Goal: Book appointment/travel/reservation

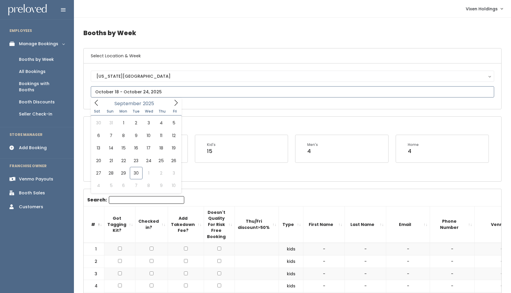
click at [110, 91] on input "text" at bounding box center [293, 91] width 404 height 11
type input "[DATE] to [DATE]"
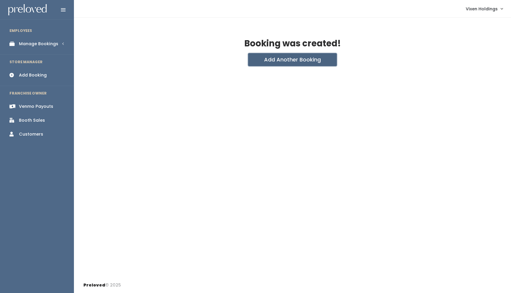
click at [296, 59] on button "Add Another Booking" at bounding box center [292, 59] width 89 height 13
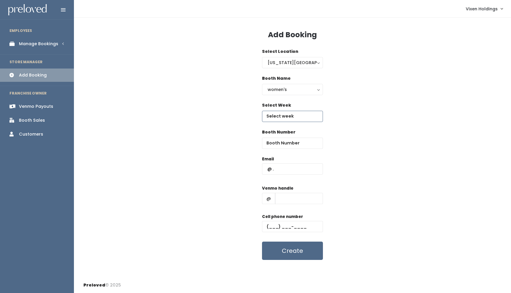
click at [284, 119] on input "text" at bounding box center [292, 116] width 61 height 11
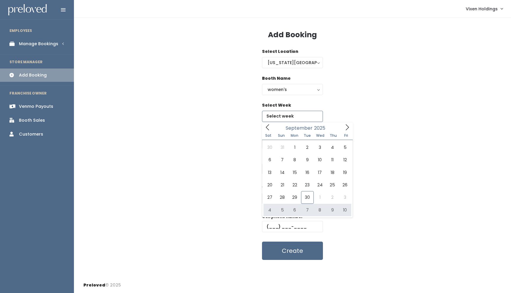
type input "October 4 to October 10"
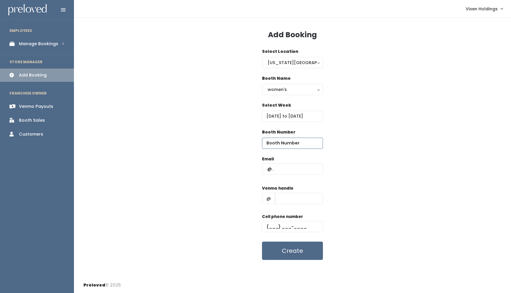
click at [285, 146] on input "number" at bounding box center [292, 143] width 61 height 11
type input "41"
click at [267, 170] on input "text" at bounding box center [292, 169] width 61 height 11
type input "tdobbs75@yahoo.com"
click at [296, 198] on input "text" at bounding box center [299, 198] width 48 height 11
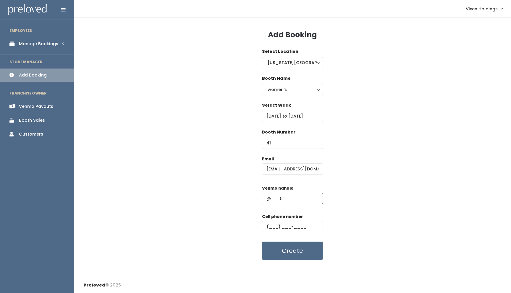
type input "stylistteresa"
click at [269, 227] on input "text" at bounding box center [292, 226] width 61 height 11
type input "(405) 496-8899"
click at [296, 255] on button "Create" at bounding box center [292, 251] width 61 height 18
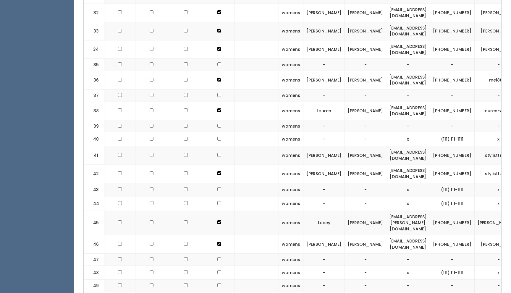
click at [217, 153] on input "checkbox" at bounding box center [219, 155] width 4 height 4
checkbox input "true"
